Goal: Information Seeking & Learning: Learn about a topic

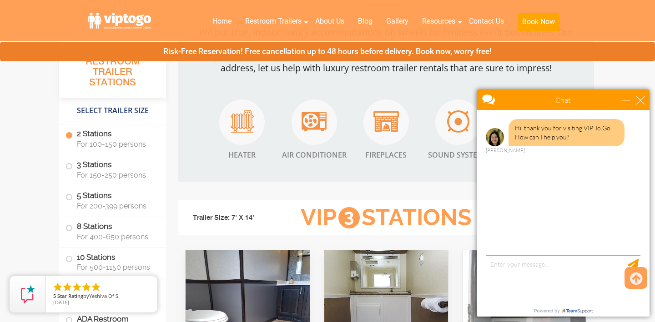
scroll to position [851, 0]
click at [639, 105] on div "Chat" at bounding box center [562, 100] width 173 height 20
click at [646, 99] on div "Chat" at bounding box center [562, 100] width 173 height 20
click at [644, 99] on div "close" at bounding box center [640, 99] width 9 height 9
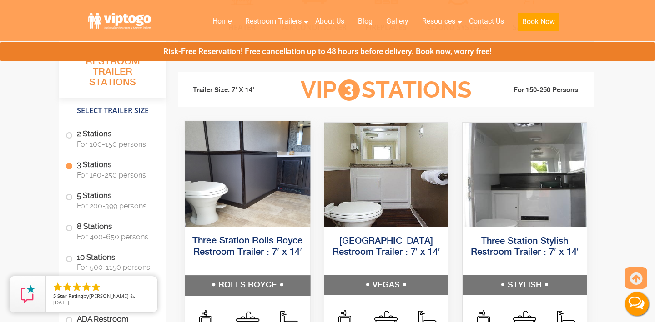
scroll to position [979, 0]
click at [249, 171] on img at bounding box center [247, 173] width 125 height 105
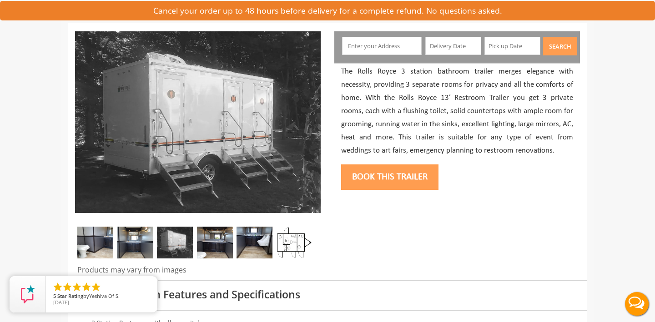
click at [109, 240] on img at bounding box center [95, 243] width 36 height 32
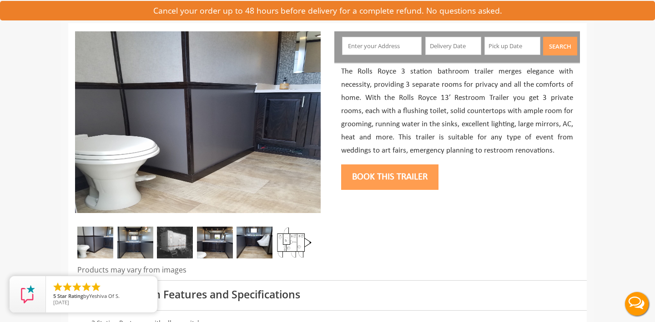
click at [136, 243] on img at bounding box center [135, 243] width 36 height 32
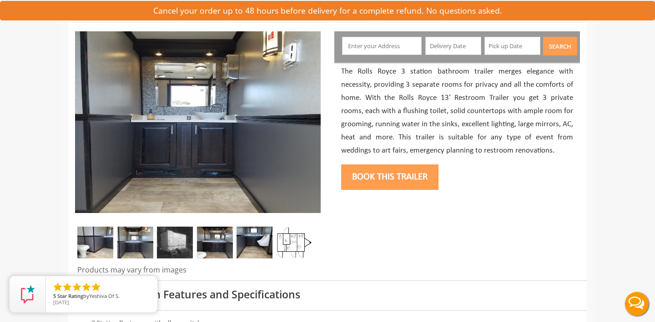
click at [170, 243] on img at bounding box center [175, 243] width 36 height 32
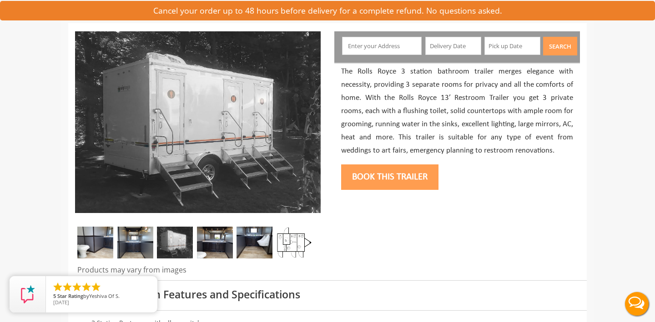
click at [202, 244] on img at bounding box center [215, 243] width 36 height 32
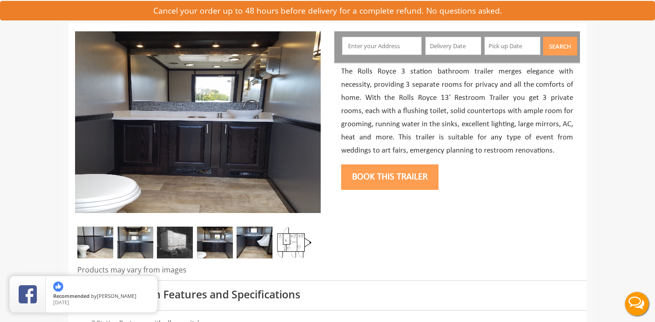
click at [251, 243] on img at bounding box center [254, 243] width 36 height 32
